Goal: Transaction & Acquisition: Purchase product/service

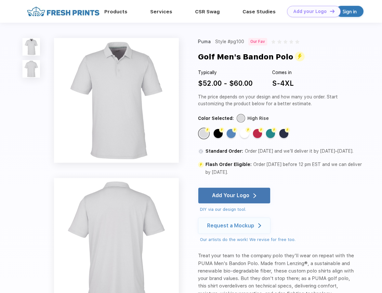
click at [158, 78] on img at bounding box center [116, 100] width 125 height 125
click at [217, 134] on div "Flash Color" at bounding box center [217, 133] width 9 height 9
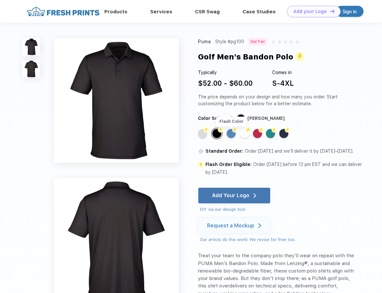
click at [236, 134] on div "Flash Color" at bounding box center [230, 133] width 9 height 9
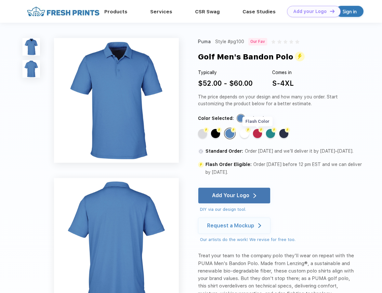
click at [255, 131] on div "Flash Color" at bounding box center [257, 133] width 9 height 9
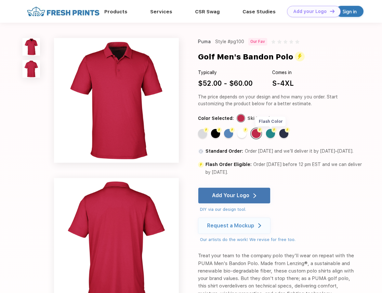
click at [271, 131] on div "Flash Color" at bounding box center [270, 133] width 9 height 9
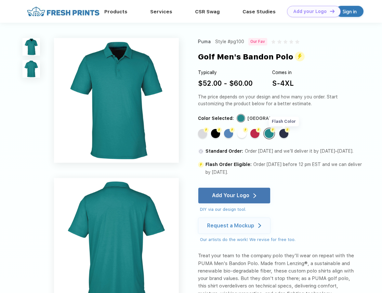
click at [285, 134] on div "Flash Color" at bounding box center [283, 133] width 9 height 9
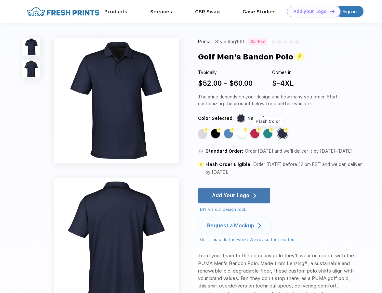
click at [272, 134] on div "Flash Color" at bounding box center [267, 133] width 9 height 9
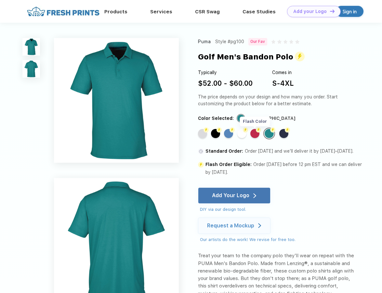
click at [254, 135] on div "Flash Color" at bounding box center [254, 133] width 9 height 9
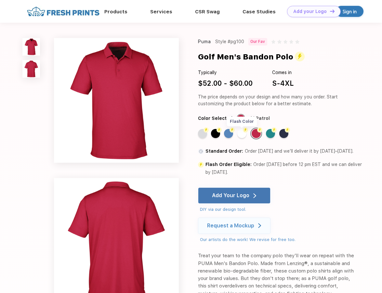
click at [243, 134] on div "Flash Color" at bounding box center [241, 133] width 9 height 9
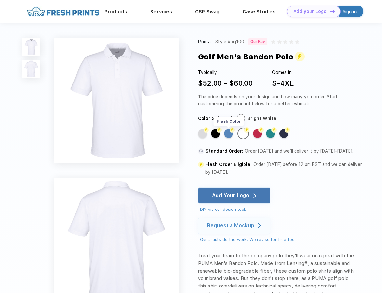
click at [226, 133] on div "Flash Color" at bounding box center [228, 133] width 9 height 9
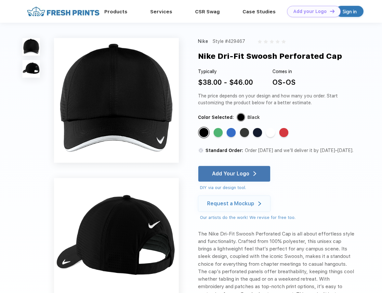
click at [31, 68] on img at bounding box center [31, 69] width 18 height 18
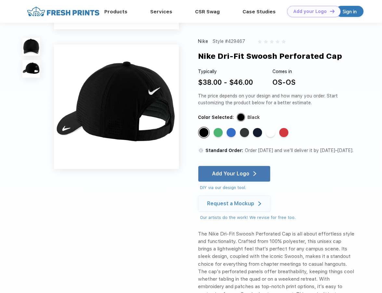
click at [32, 49] on img at bounding box center [31, 47] width 18 height 18
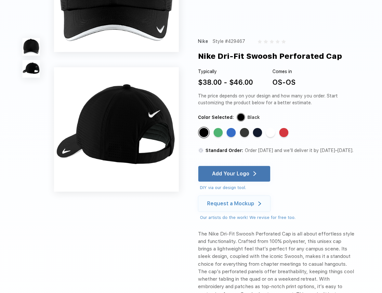
scroll to position [0, 0]
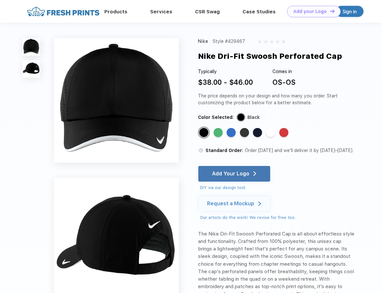
click at [32, 71] on img at bounding box center [31, 69] width 18 height 18
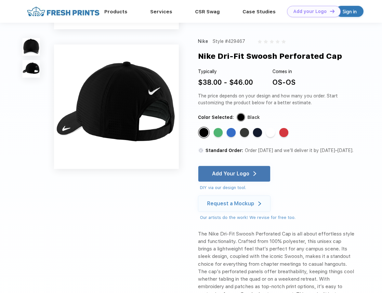
click at [33, 46] on img at bounding box center [31, 47] width 18 height 18
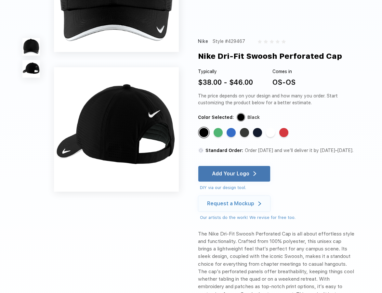
scroll to position [0, 0]
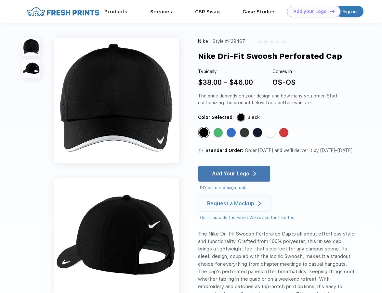
click at [34, 64] on img at bounding box center [31, 69] width 18 height 18
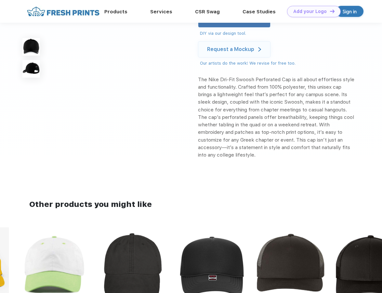
scroll to position [111, 0]
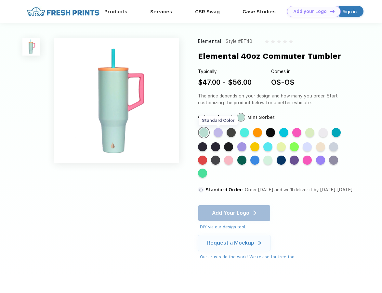
click at [216, 132] on div "Standard Color" at bounding box center [217, 132] width 9 height 9
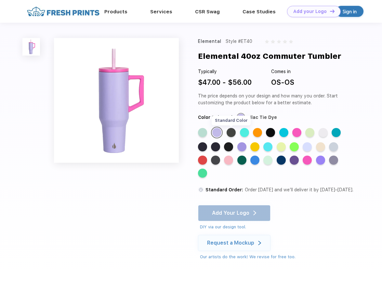
click at [230, 132] on div "Standard Color" at bounding box center [230, 132] width 9 height 9
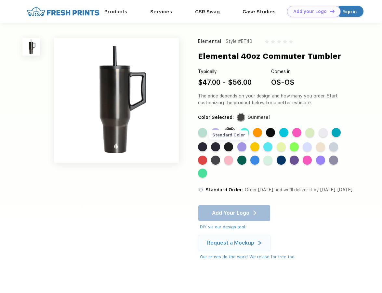
click at [228, 148] on div "Standard Color" at bounding box center [228, 146] width 9 height 9
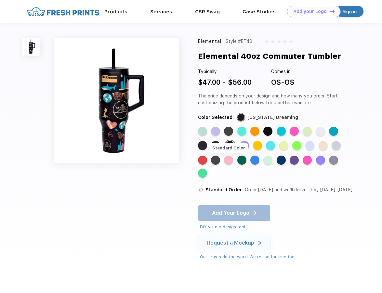
click at [230, 162] on div "Standard Color" at bounding box center [228, 160] width 9 height 9
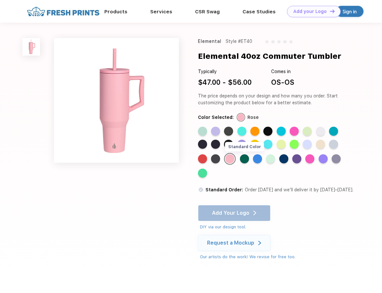
click at [247, 159] on div "Standard Color" at bounding box center [244, 158] width 9 height 9
